Goal: Navigation & Orientation: Find specific page/section

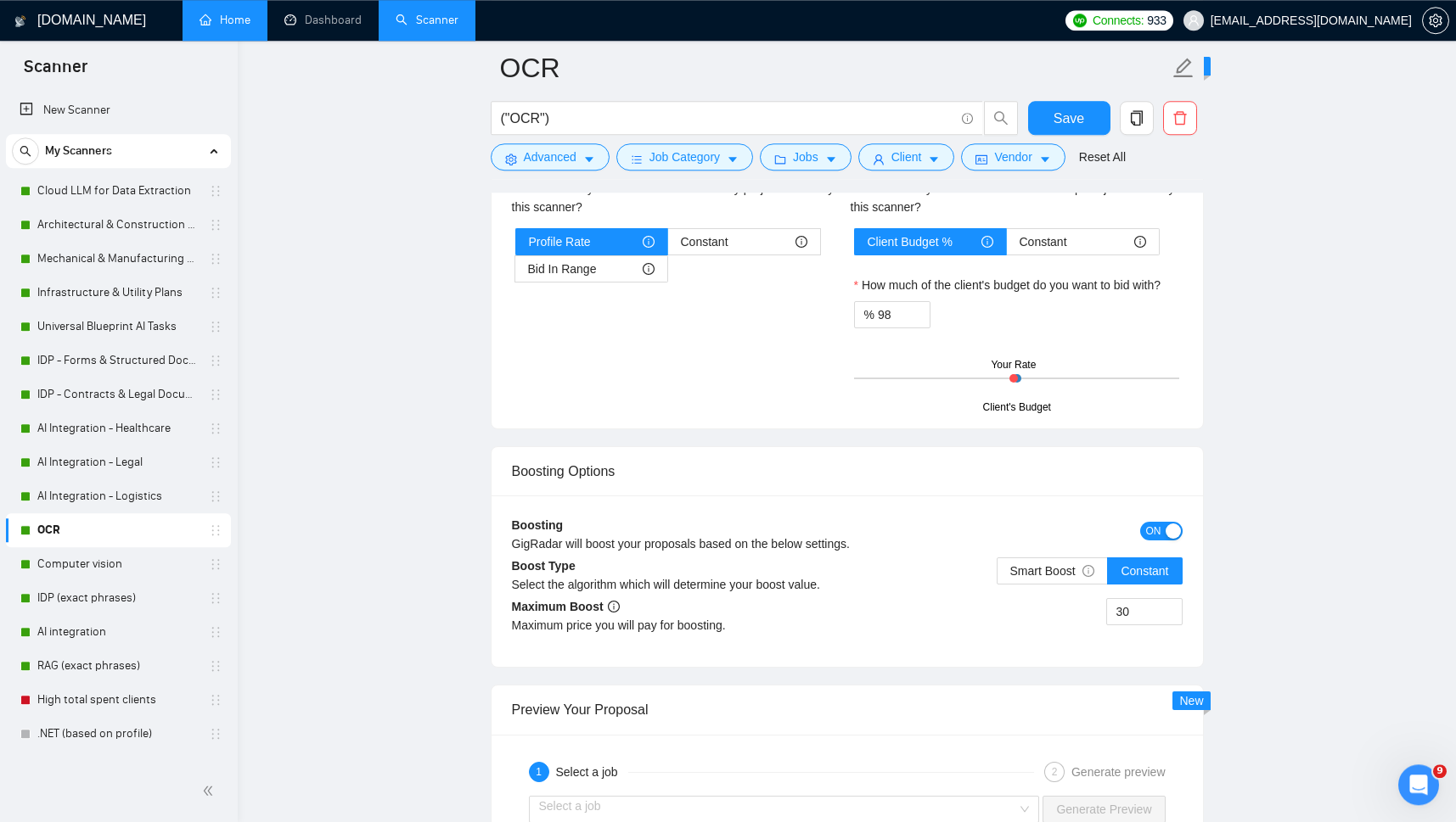
click at [228, 18] on link "Home" at bounding box center [224, 19] width 51 height 14
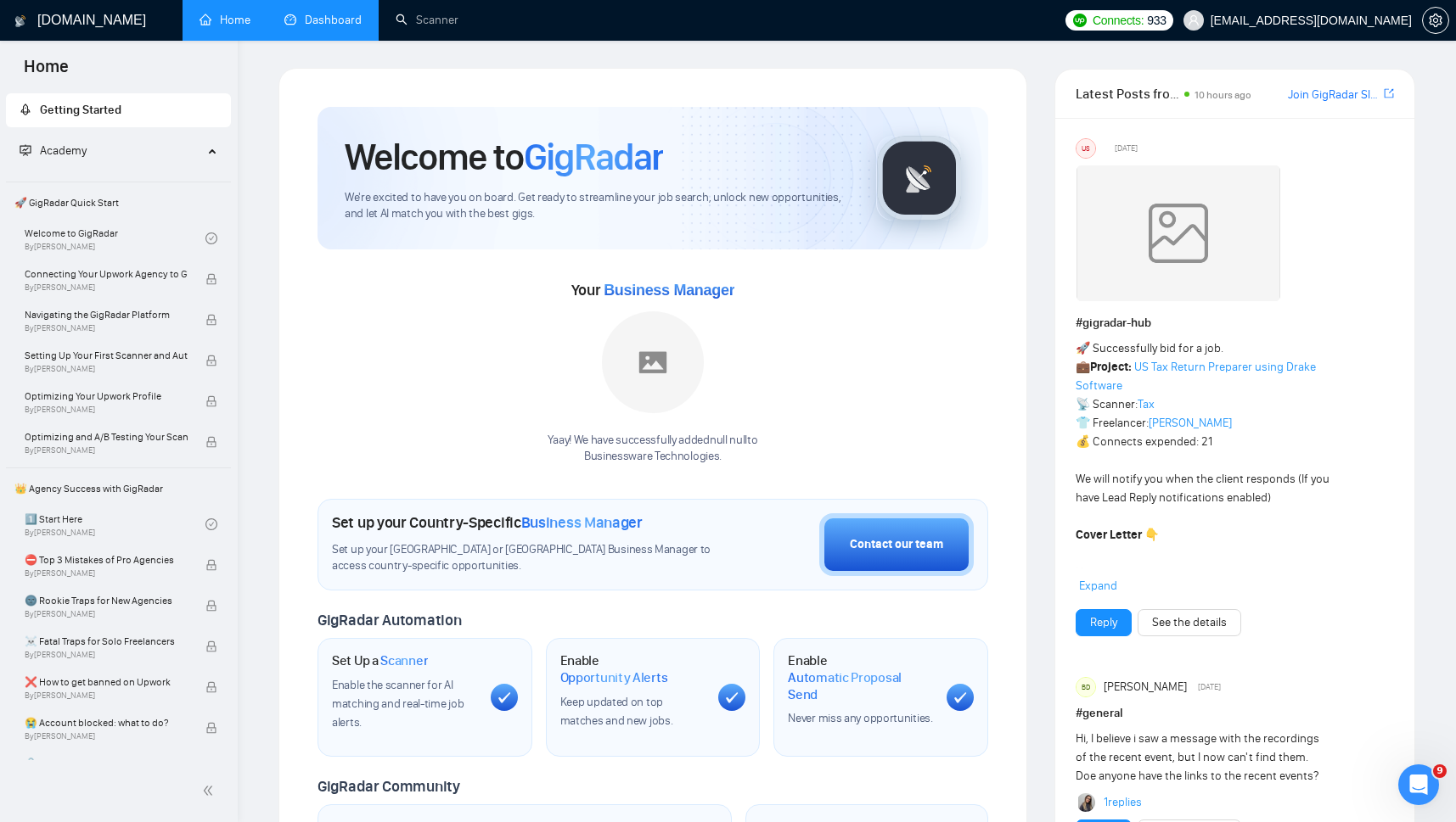
click at [314, 18] on link "Dashboard" at bounding box center [323, 19] width 78 height 14
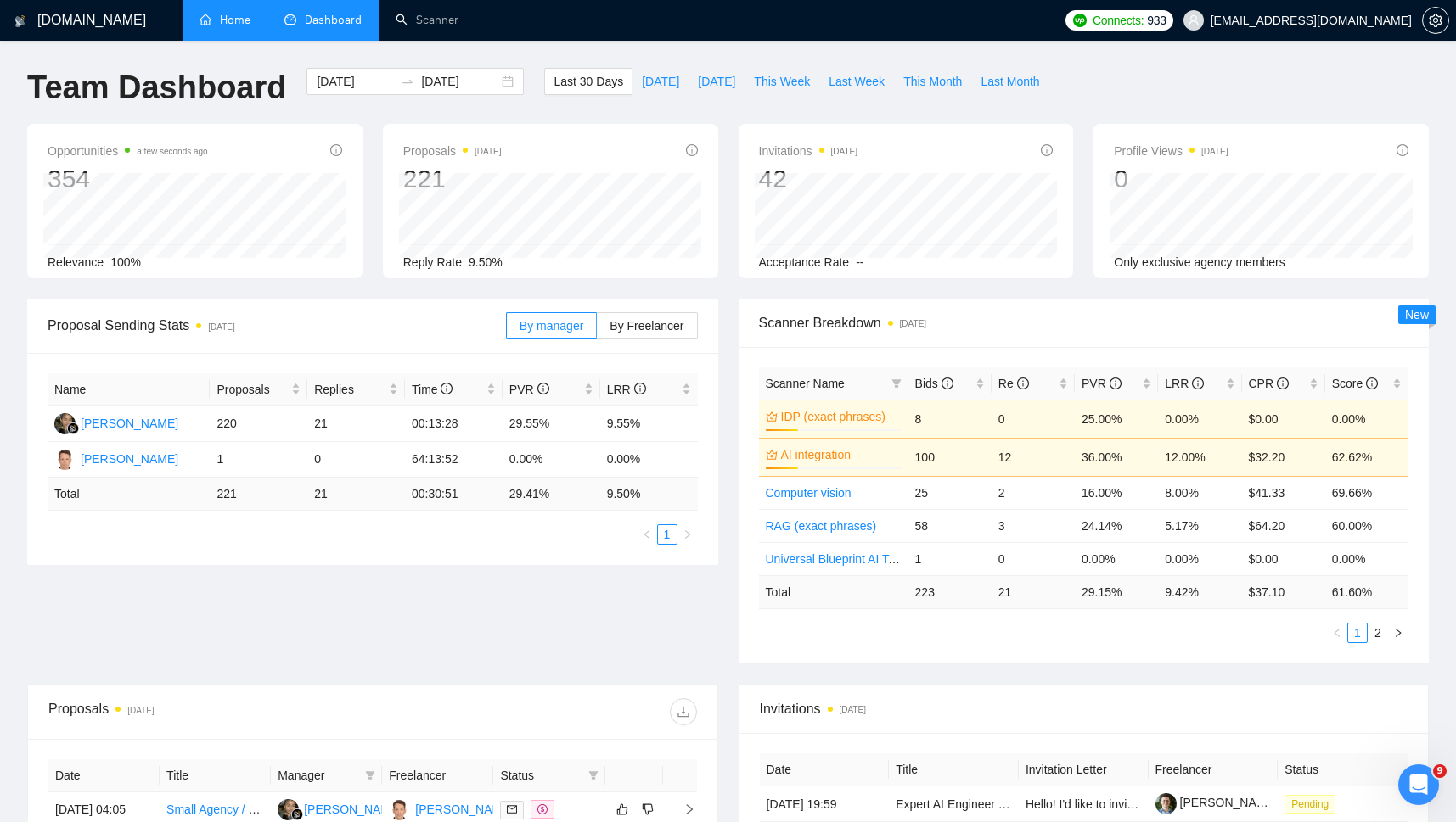
click at [538, 604] on div "Proposal Sending Stats [DATE] By manager By Freelancer Name Proposals Replies T…" at bounding box center [728, 491] width 1422 height 386
click at [607, 604] on div "Proposal Sending Stats [DATE] By manager By Freelancer Name Proposals Replies T…" at bounding box center [728, 491] width 1422 height 386
click at [607, 611] on div "Proposal Sending Stats [DATE] By manager By Freelancer Name Proposals Replies T…" at bounding box center [728, 491] width 1422 height 386
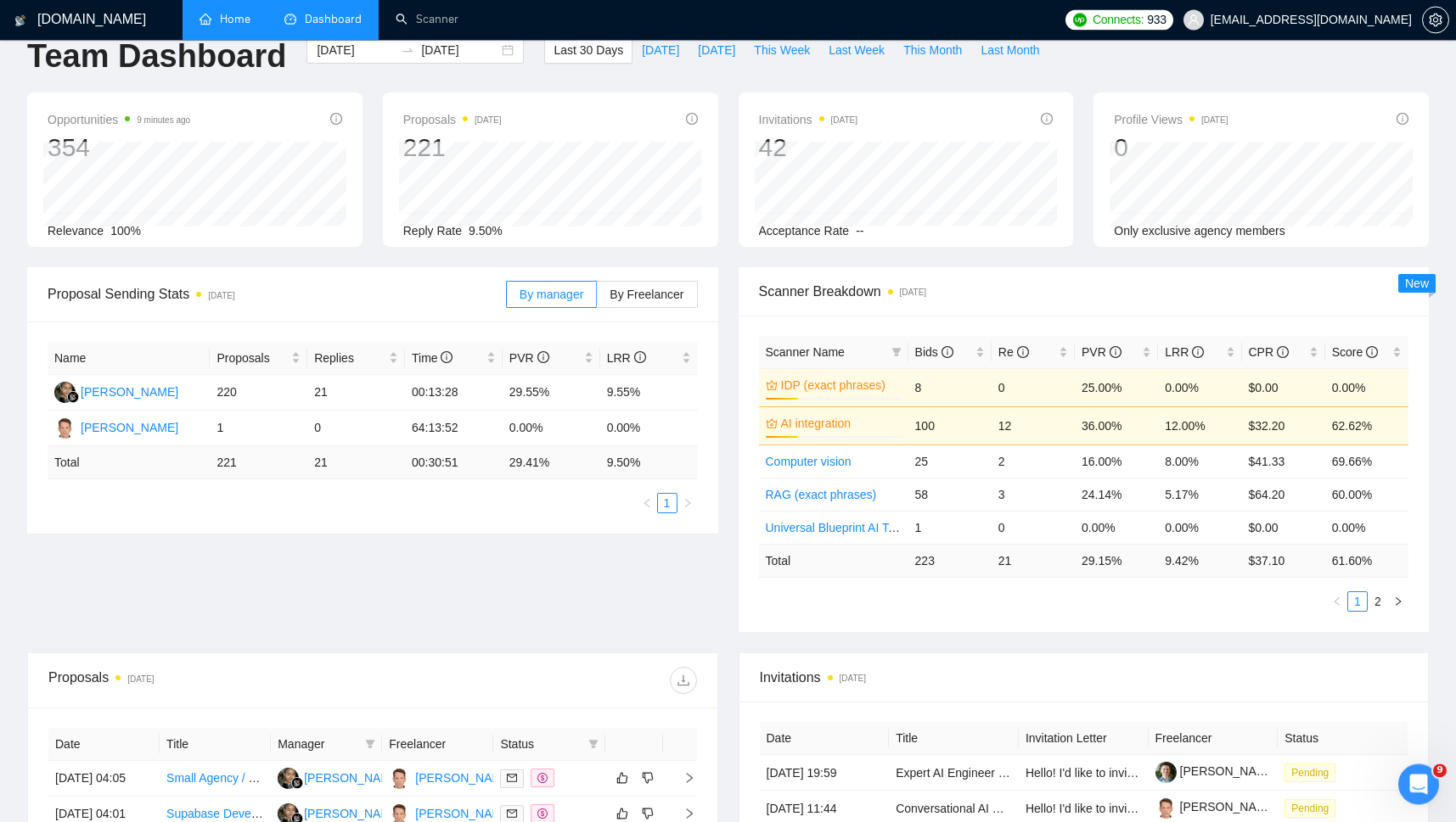
scroll to position [33, 0]
